Goal: Communication & Community: Participate in discussion

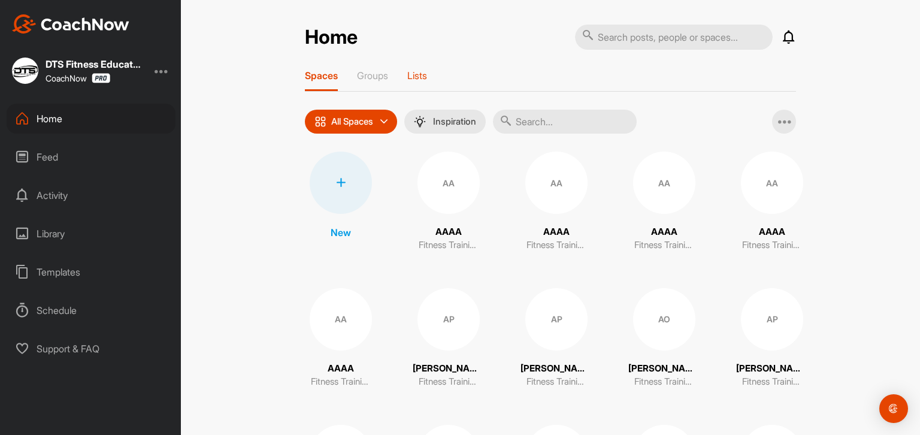
click at [412, 77] on p "Lists" at bounding box center [417, 75] width 20 height 12
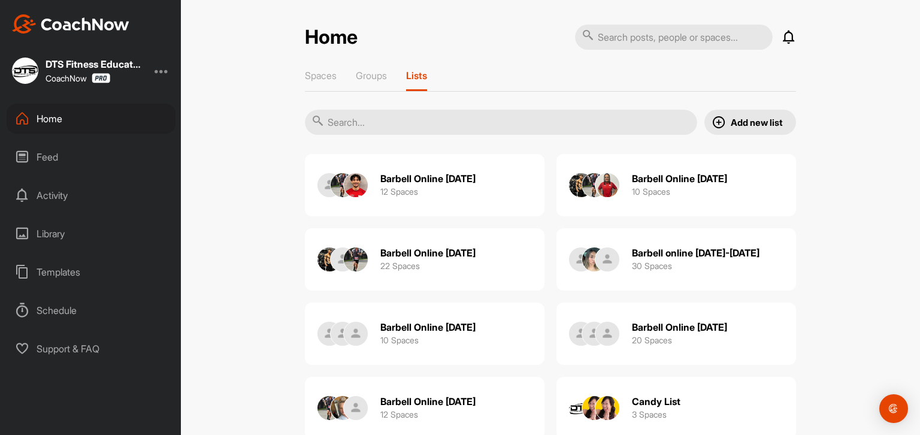
click at [459, 255] on h2 "Barbell Online [DATE]" at bounding box center [427, 253] width 95 height 13
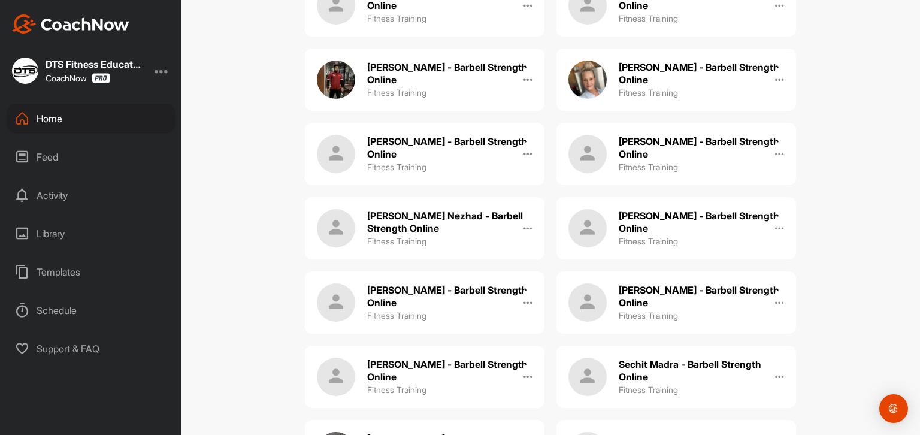
scroll to position [479, 0]
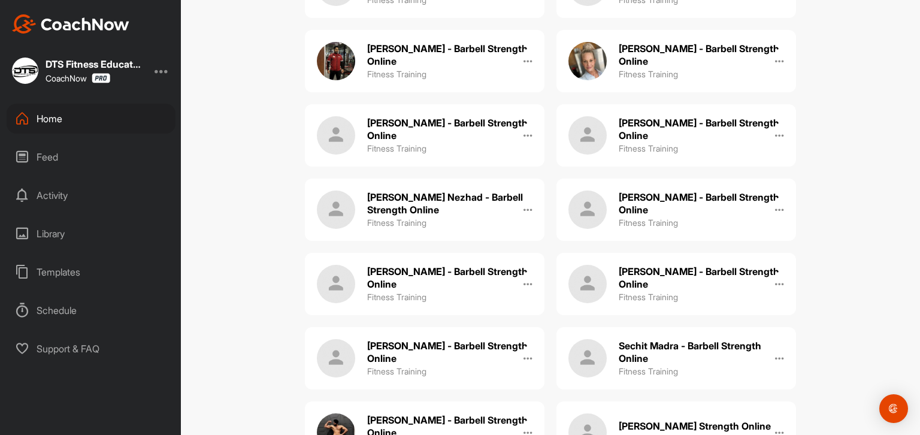
click at [699, 269] on h2 "[PERSON_NAME] - Barbell Strength Online" at bounding box center [701, 277] width 165 height 25
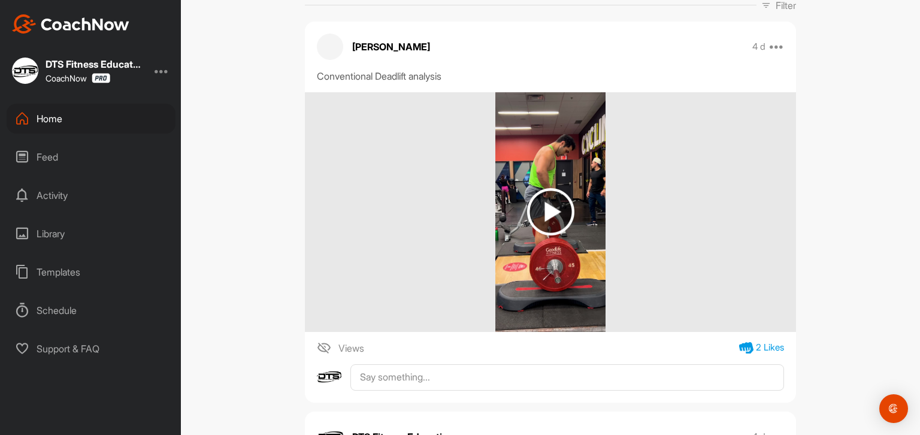
scroll to position [299, 0]
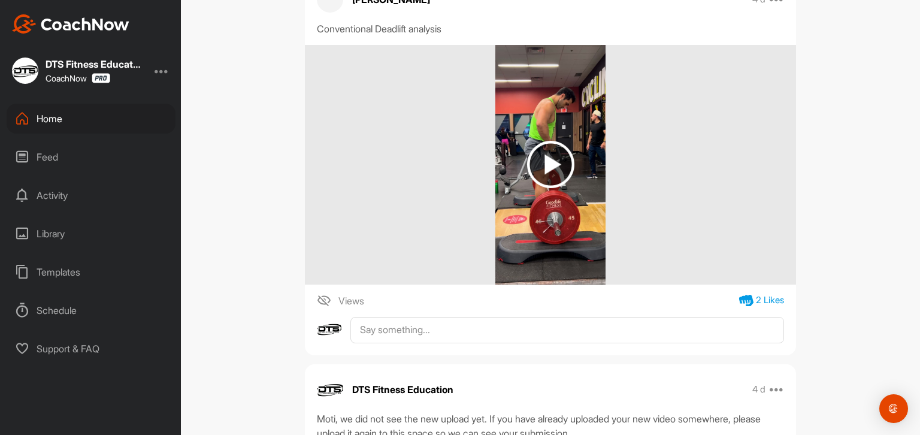
click at [688, 196] on div at bounding box center [550, 165] width 491 height 240
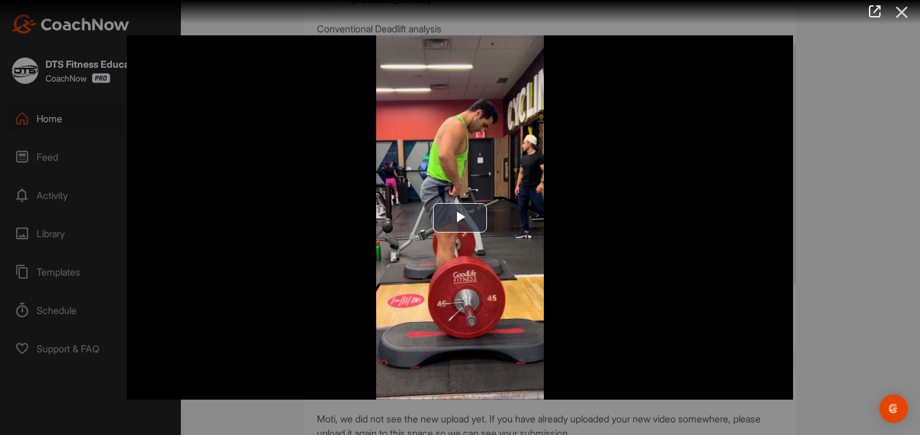
click at [903, 14] on icon at bounding box center [902, 12] width 28 height 22
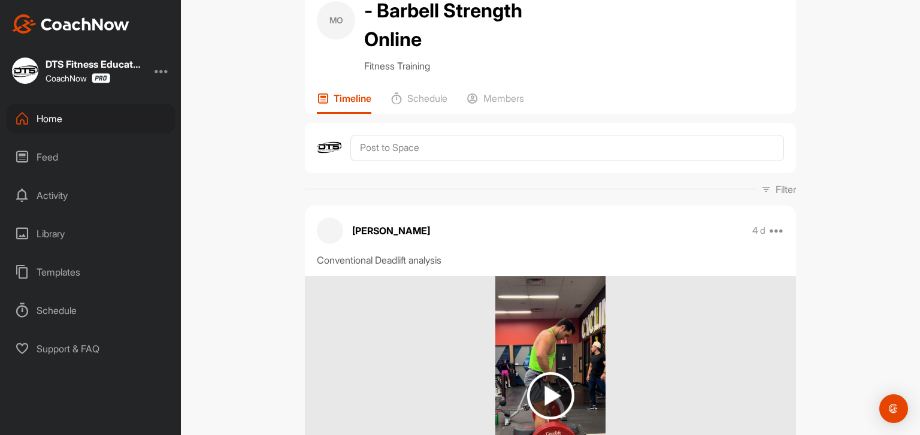
scroll to position [180, 0]
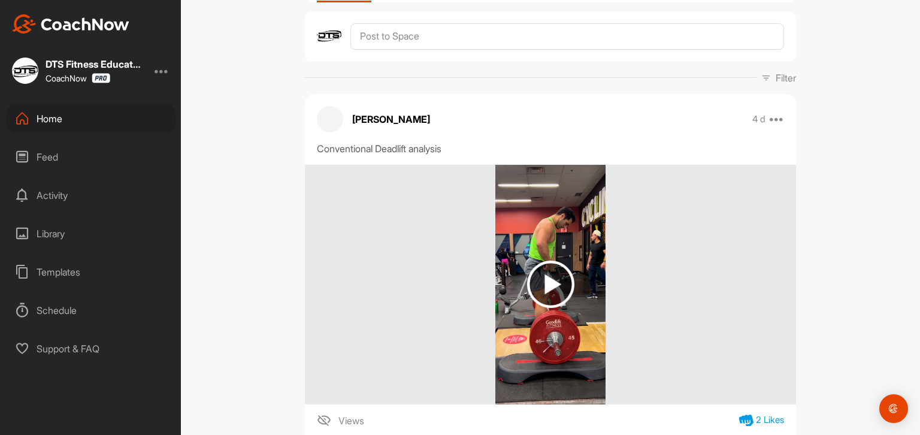
click at [62, 195] on div "Activity" at bounding box center [91, 195] width 169 height 30
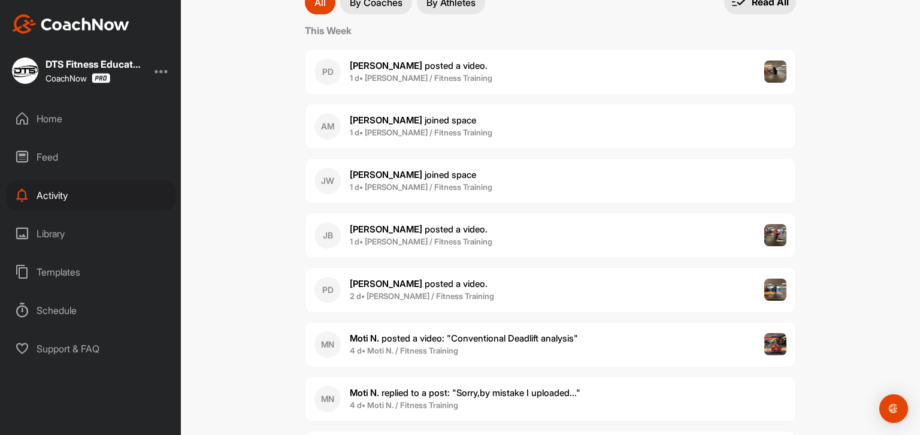
scroll to position [180, 0]
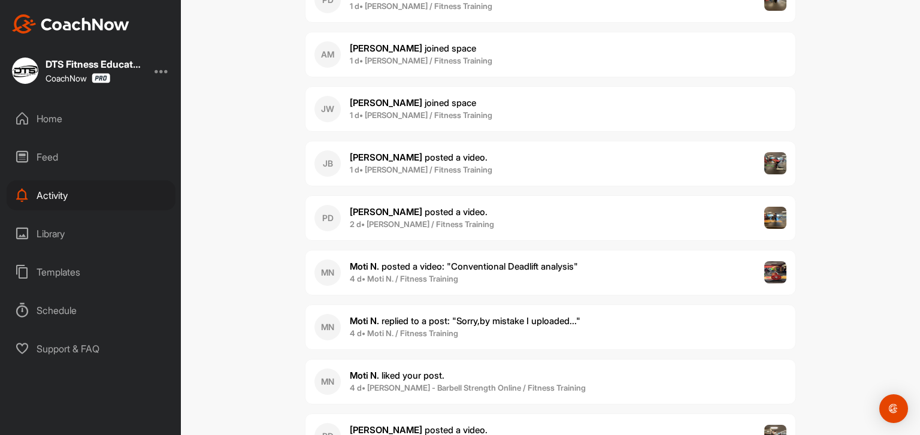
click at [572, 269] on span "Moti N. posted a video : " Conventional Deadlift analysis "" at bounding box center [464, 265] width 228 height 11
